Goal: Find specific page/section: Find specific page/section

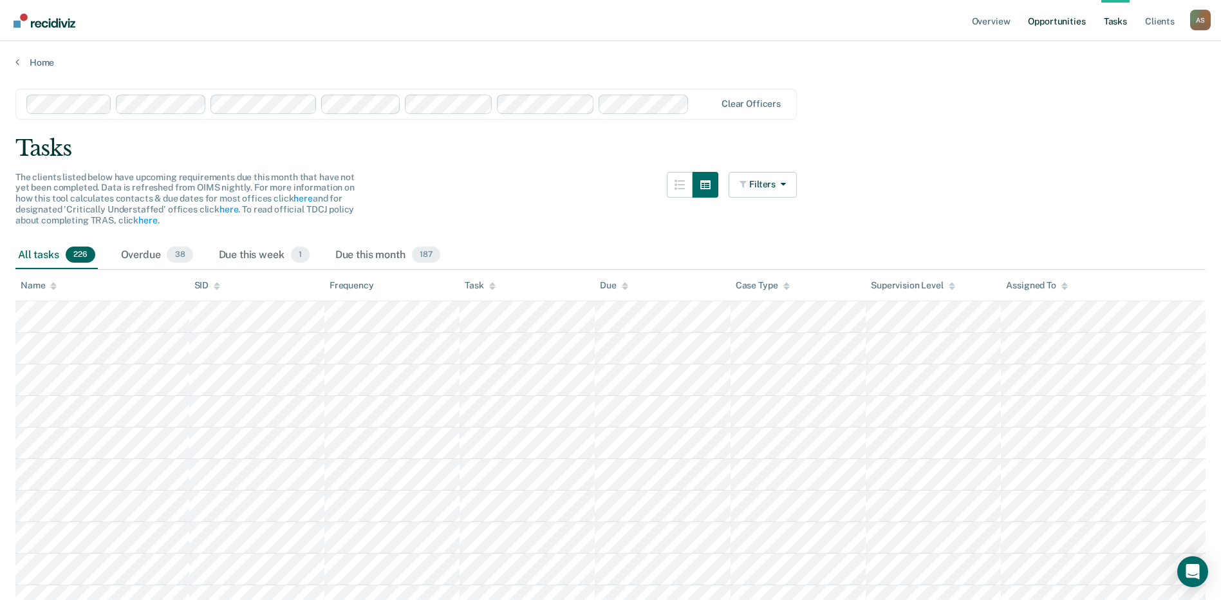
click at [1051, 21] on link "Opportunities" at bounding box center [1056, 20] width 62 height 41
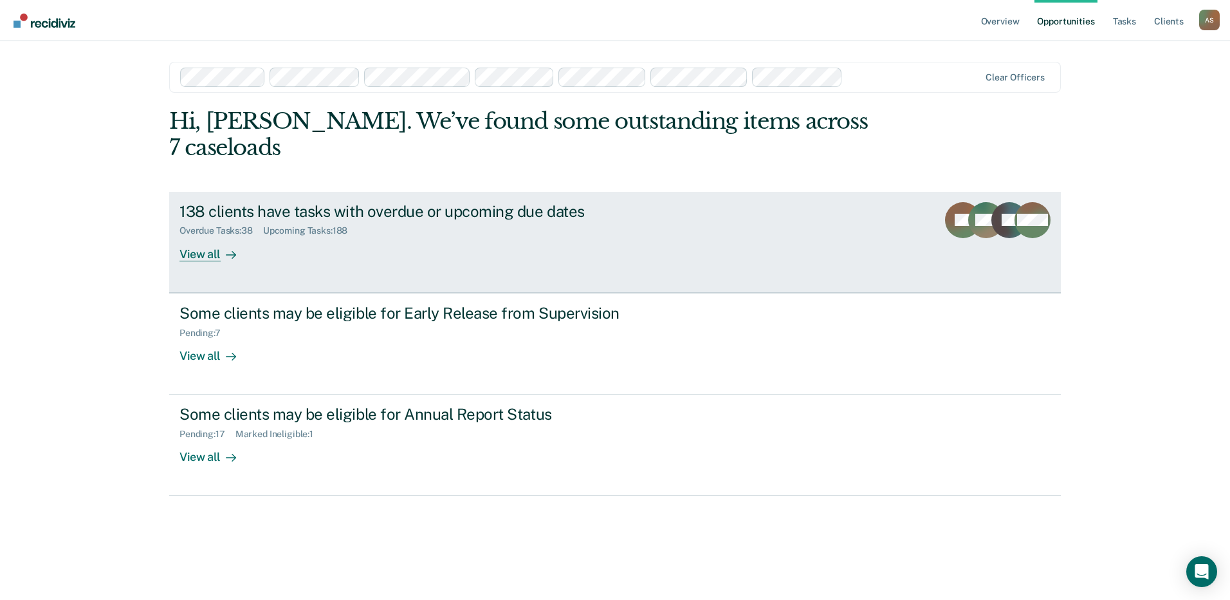
click at [198, 236] on div "View all" at bounding box center [216, 248] width 72 height 25
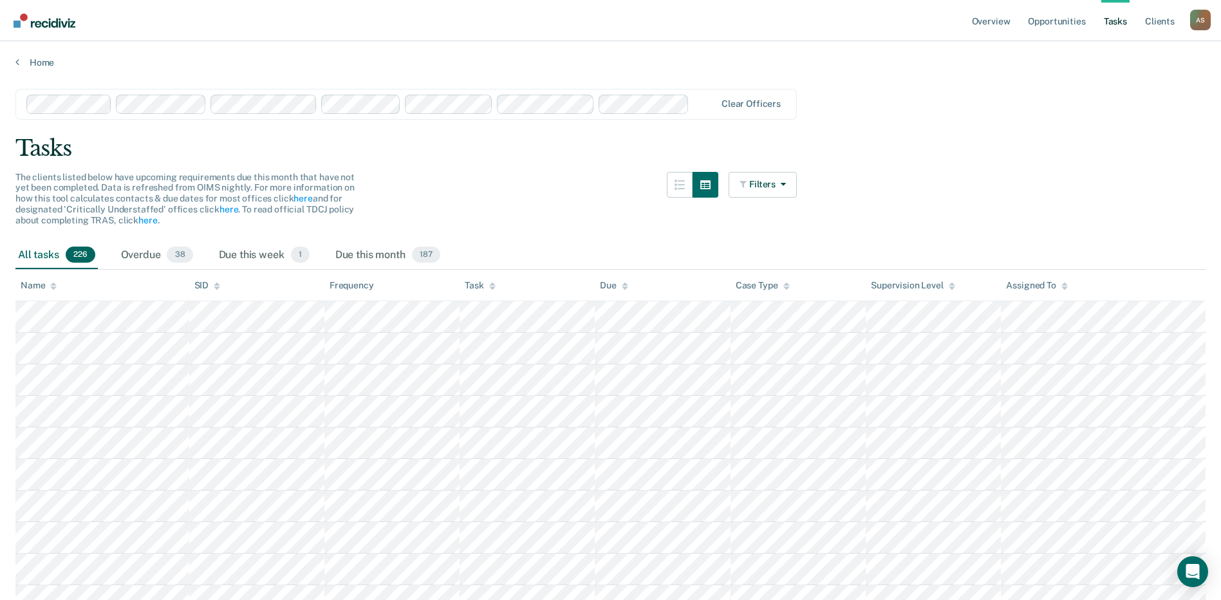
click at [1053, 284] on div "Assigned To" at bounding box center [1036, 285] width 61 height 11
click at [48, 284] on div "Name" at bounding box center [39, 285] width 36 height 11
click at [53, 284] on icon at bounding box center [53, 283] width 6 height 3
click at [51, 283] on icon at bounding box center [53, 286] width 6 height 8
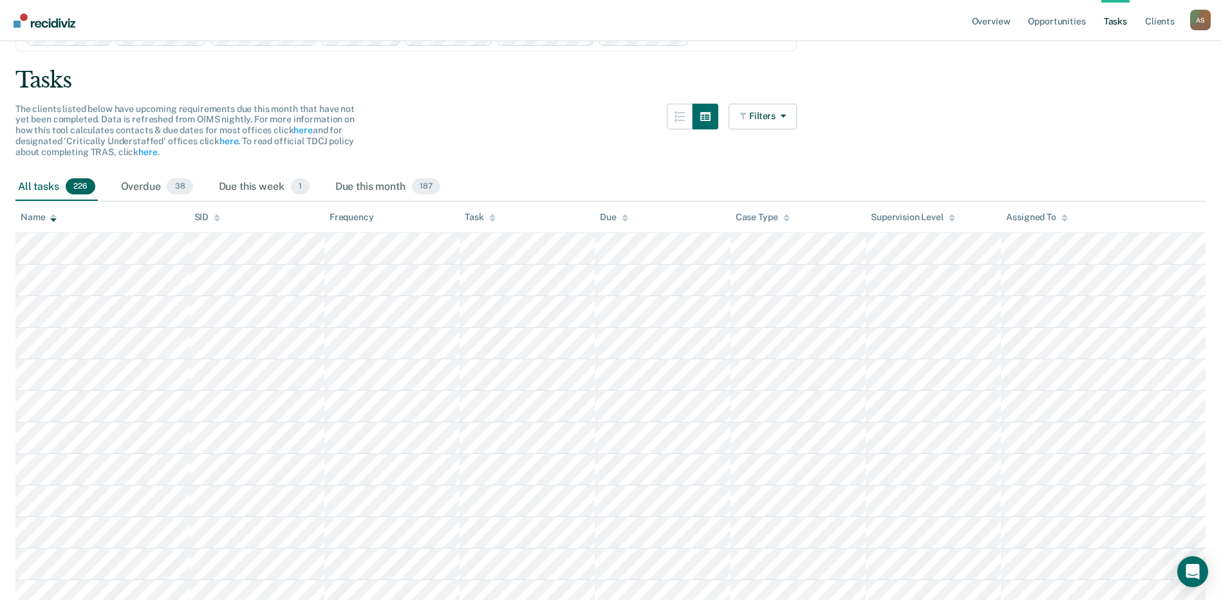
scroll to position [64, 0]
click at [53, 224] on icon at bounding box center [53, 223] width 6 height 3
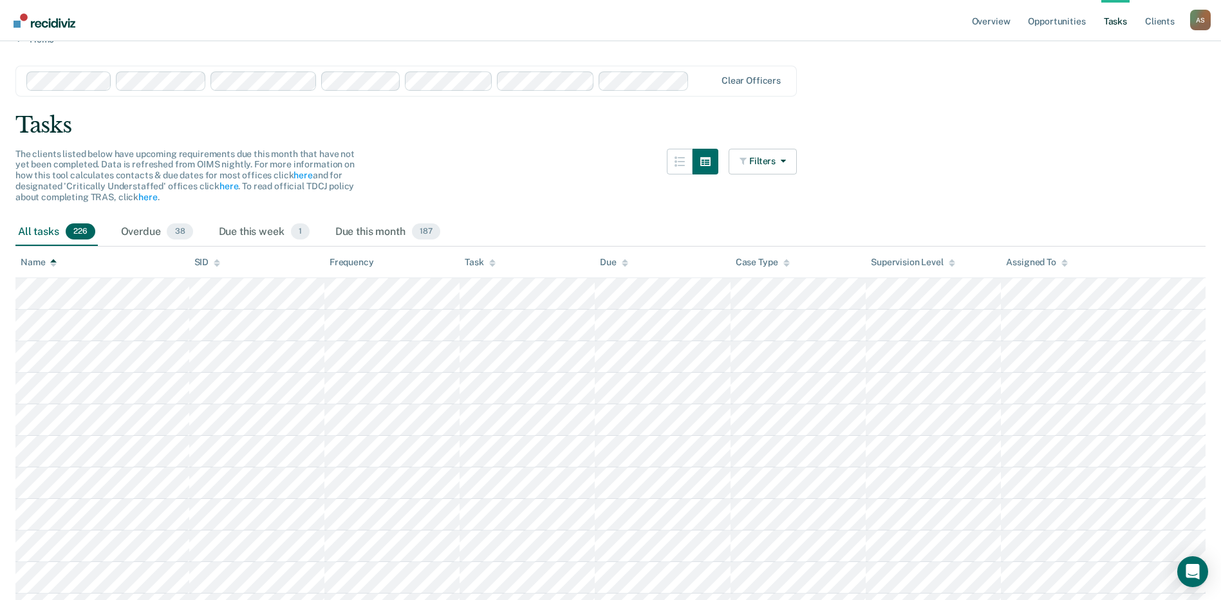
scroll to position [0, 0]
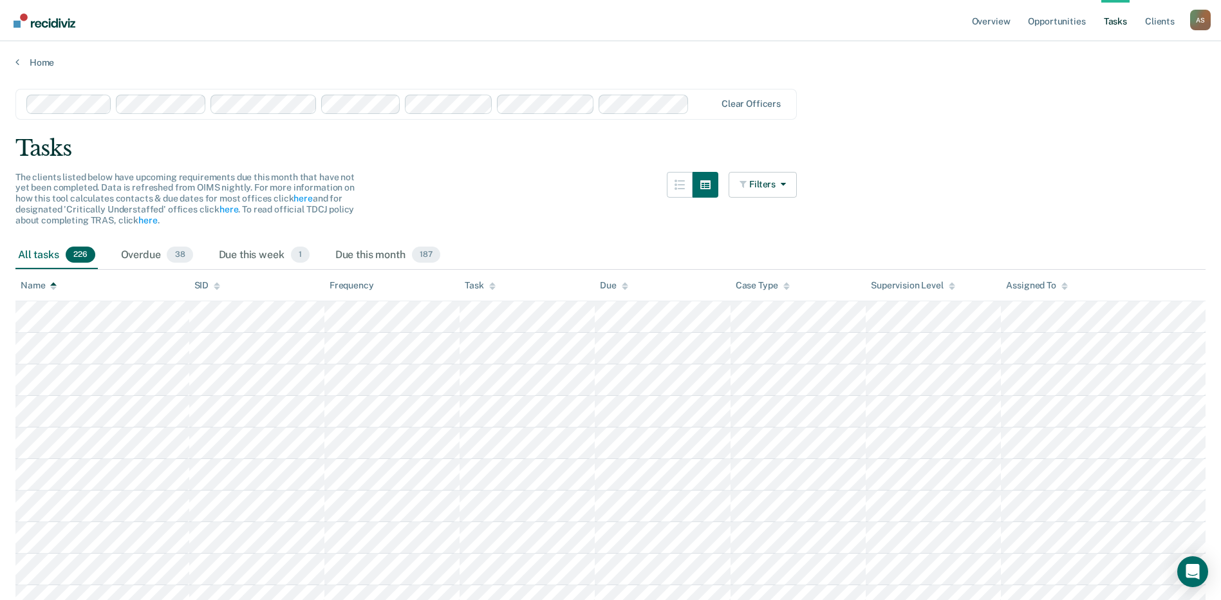
click at [1062, 286] on icon at bounding box center [1064, 286] width 6 height 8
